Goal: Task Accomplishment & Management: Manage account settings

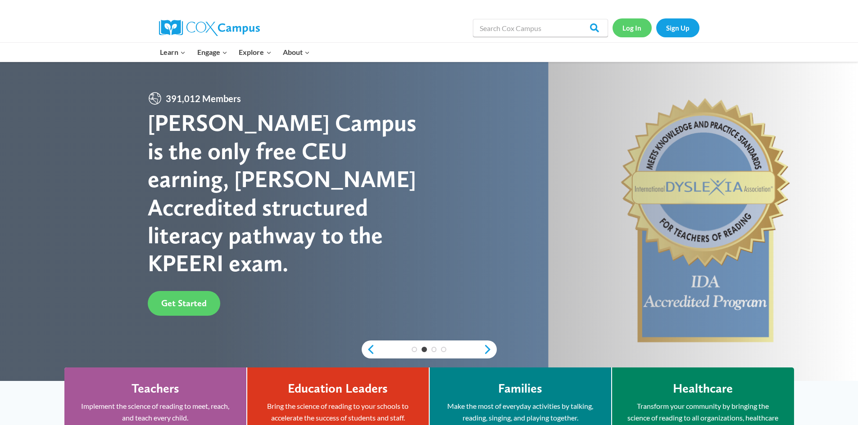
click at [629, 30] on link "Log In" at bounding box center [631, 27] width 39 height 18
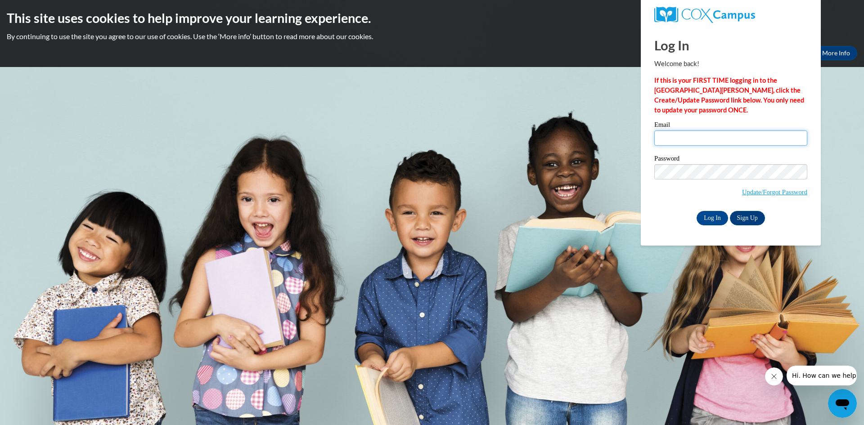
click at [665, 139] on input "Email" at bounding box center [731, 138] width 153 height 15
type input "S"
type input "suparnakale@comcast.net"
